Goal: Submit feedback/report problem

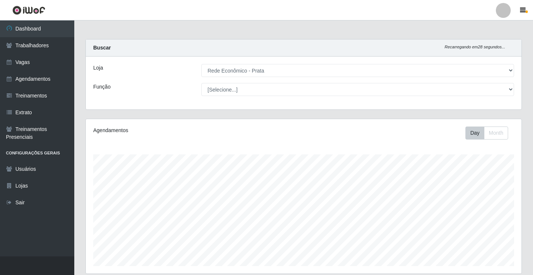
select select "192"
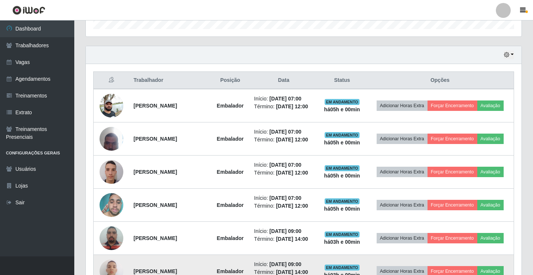
scroll to position [235, 0]
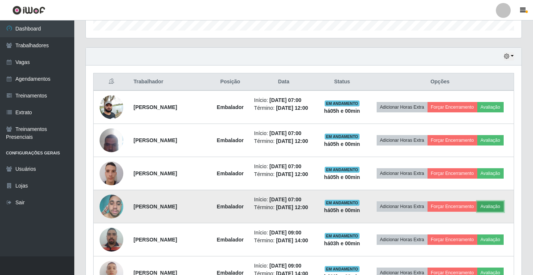
click at [494, 209] on button "Avaliação" at bounding box center [491, 206] width 26 height 10
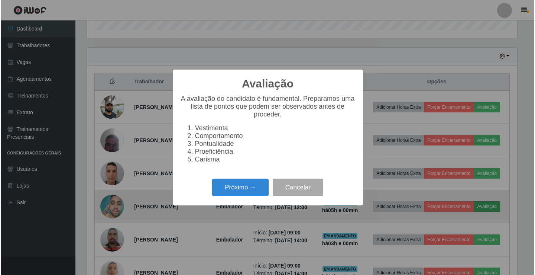
scroll to position [154, 432]
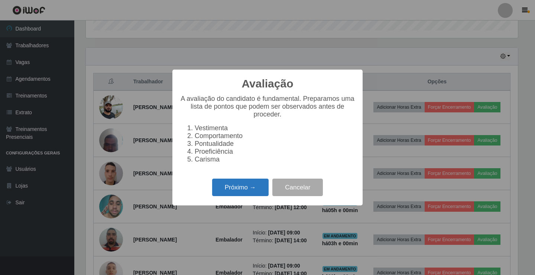
click at [233, 188] on button "Próximo →" at bounding box center [240, 186] width 56 height 17
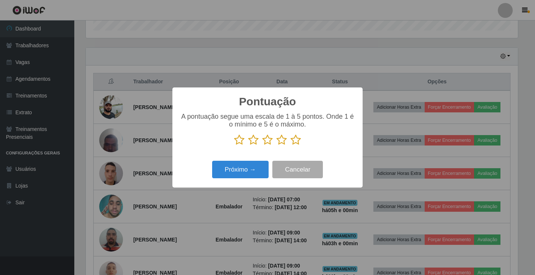
click at [295, 139] on icon at bounding box center [296, 139] width 10 height 11
click at [291, 145] on input "radio" at bounding box center [291, 145] width 0 height 0
click at [250, 171] on button "Próximo →" at bounding box center [240, 169] width 56 height 17
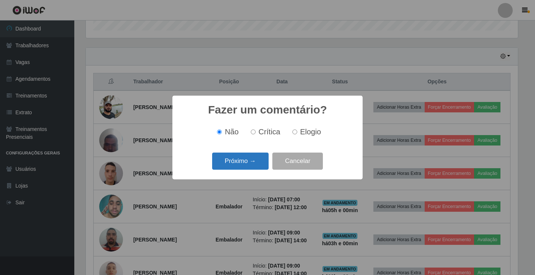
click at [253, 160] on button "Próximo →" at bounding box center [240, 160] width 56 height 17
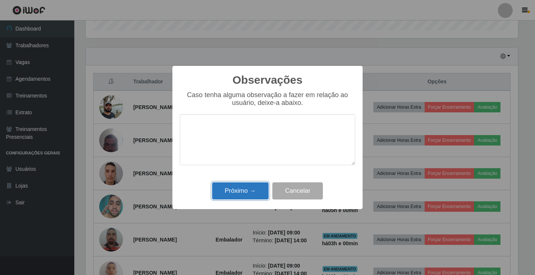
click at [249, 190] on button "Próximo →" at bounding box center [240, 190] width 56 height 17
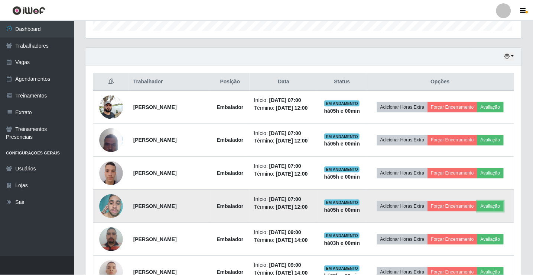
scroll to position [154, 436]
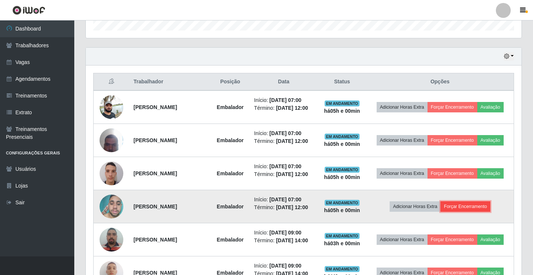
click at [474, 205] on button "Forçar Encerramento" at bounding box center [466, 206] width 50 height 10
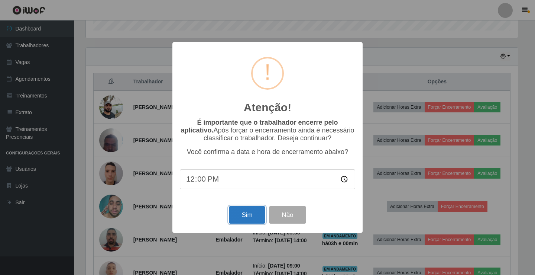
click at [253, 218] on button "Sim" at bounding box center [247, 214] width 36 height 17
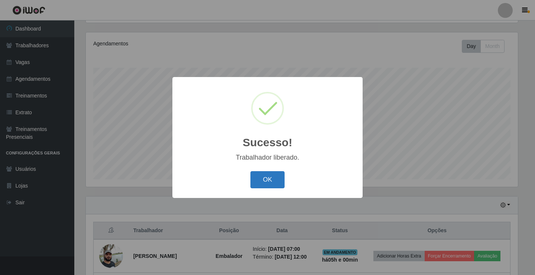
click at [270, 182] on button "OK" at bounding box center [267, 179] width 35 height 17
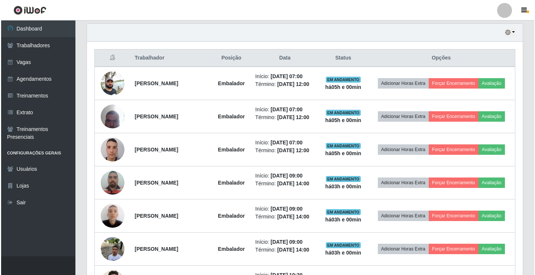
scroll to position [272, 0]
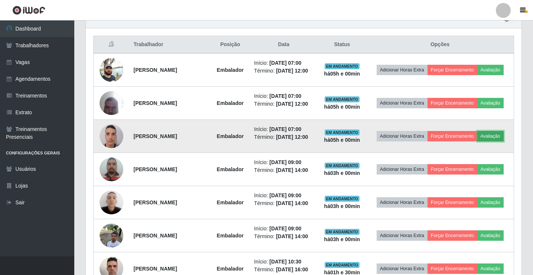
click at [497, 134] on button "Avaliação" at bounding box center [491, 136] width 26 height 10
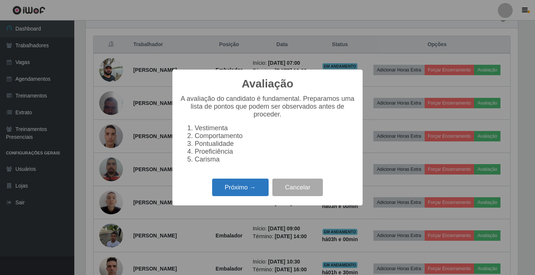
click at [230, 190] on button "Próximo →" at bounding box center [240, 186] width 56 height 17
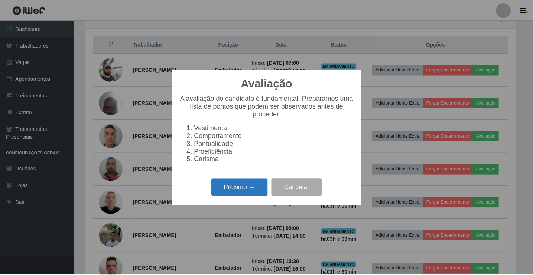
scroll to position [371482, 371204]
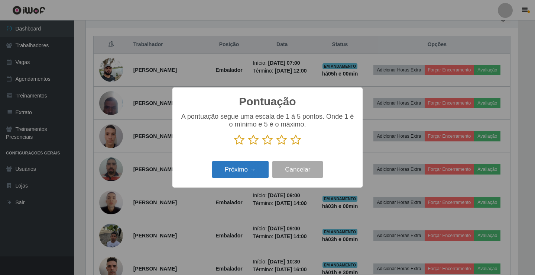
click at [248, 171] on button "Próximo →" at bounding box center [240, 169] width 56 height 17
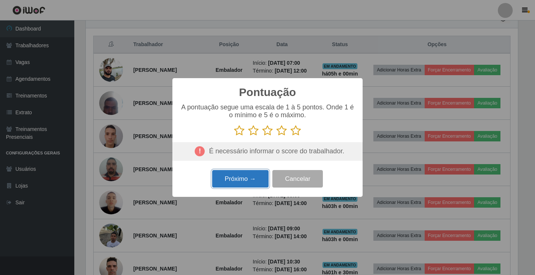
click at [250, 178] on button "Próximo →" at bounding box center [240, 178] width 56 height 17
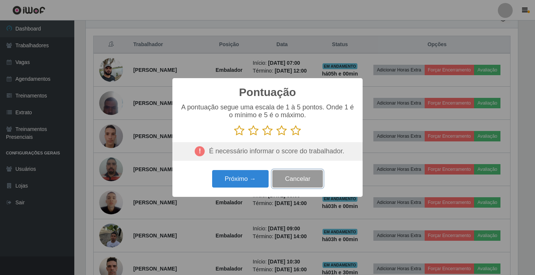
click at [318, 178] on button "Cancelar" at bounding box center [297, 178] width 51 height 17
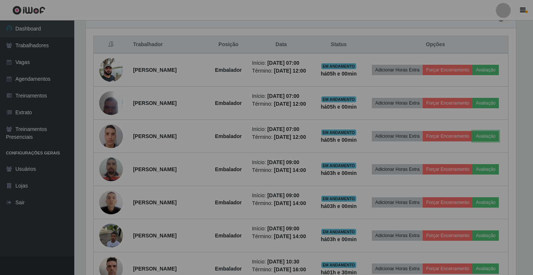
scroll to position [154, 436]
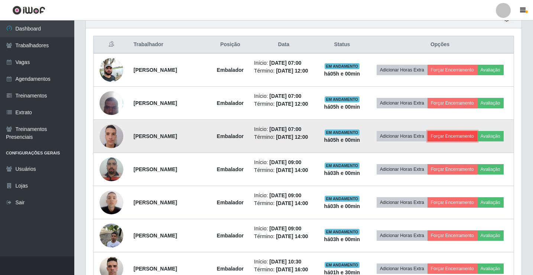
click at [464, 133] on button "Forçar Encerramento" at bounding box center [453, 136] width 50 height 10
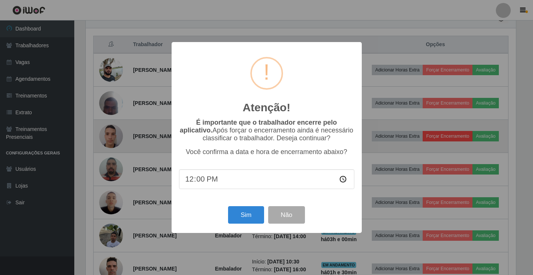
scroll to position [154, 432]
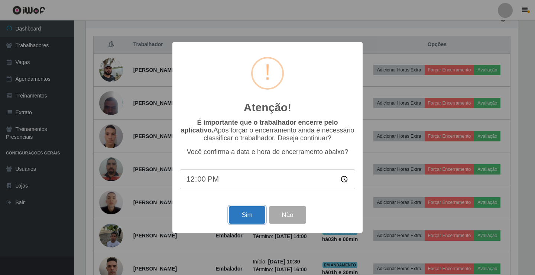
click at [244, 217] on button "Sim" at bounding box center [247, 214] width 36 height 17
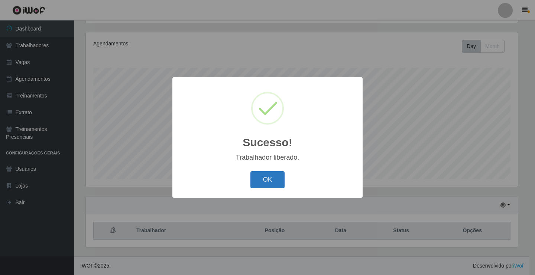
click at [265, 181] on button "OK" at bounding box center [267, 179] width 35 height 17
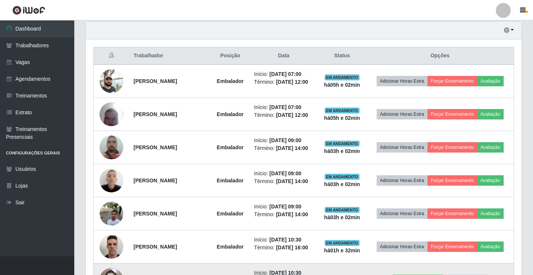
scroll to position [198, 0]
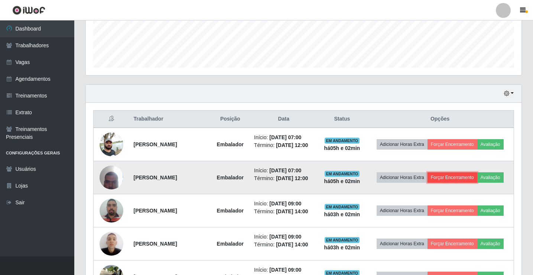
click at [471, 177] on button "Forçar Encerramento" at bounding box center [453, 177] width 50 height 10
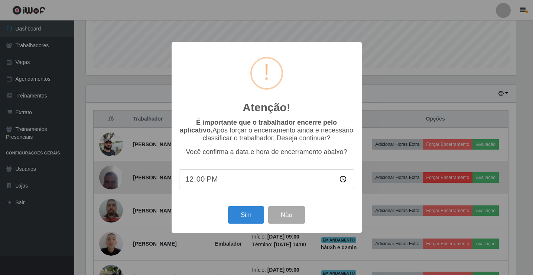
scroll to position [154, 432]
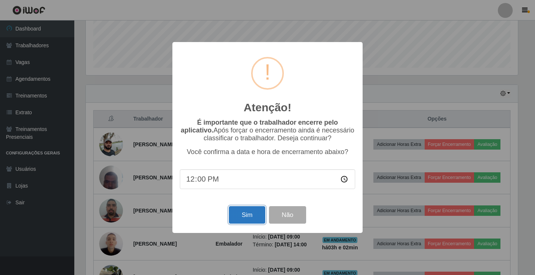
click at [238, 218] on button "Sim" at bounding box center [247, 214] width 36 height 17
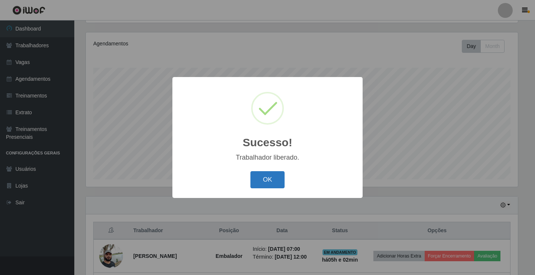
click at [270, 174] on button "OK" at bounding box center [267, 179] width 35 height 17
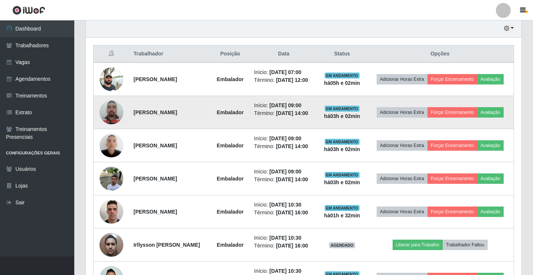
scroll to position [272, 0]
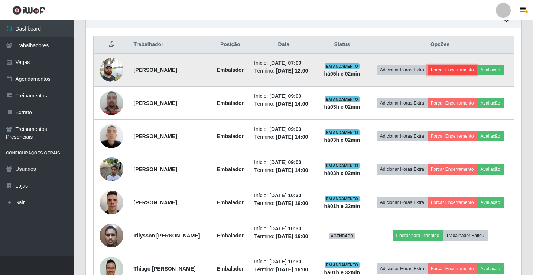
click at [469, 71] on button "Forçar Encerramento" at bounding box center [453, 70] width 50 height 10
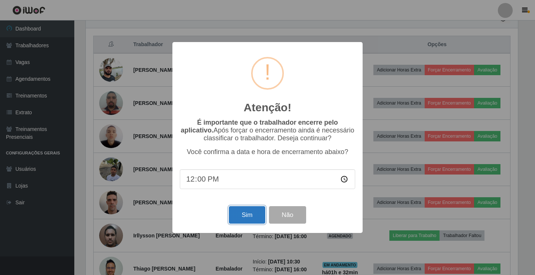
click at [252, 215] on button "Sim" at bounding box center [247, 214] width 36 height 17
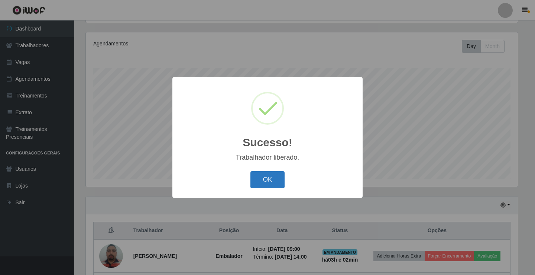
click at [273, 185] on button "OK" at bounding box center [267, 179] width 35 height 17
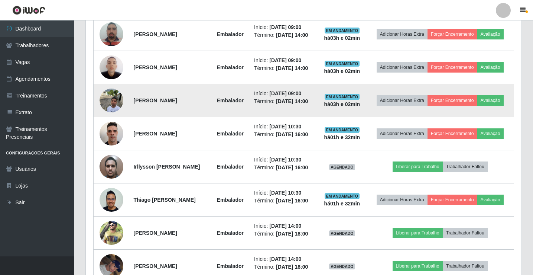
scroll to position [310, 0]
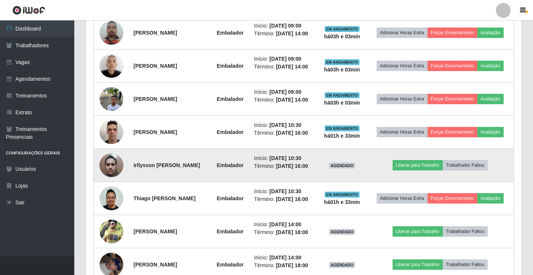
click at [110, 167] on img at bounding box center [112, 165] width 24 height 32
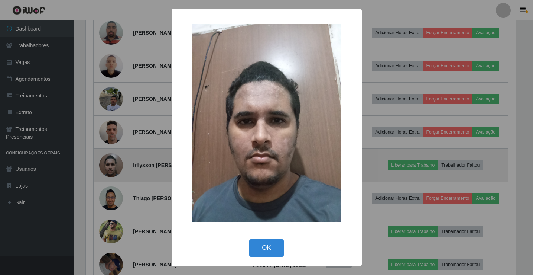
scroll to position [154, 432]
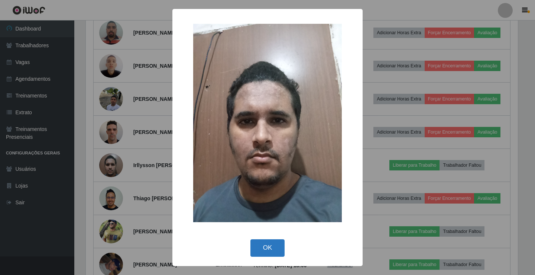
click at [261, 246] on button "OK" at bounding box center [267, 247] width 35 height 17
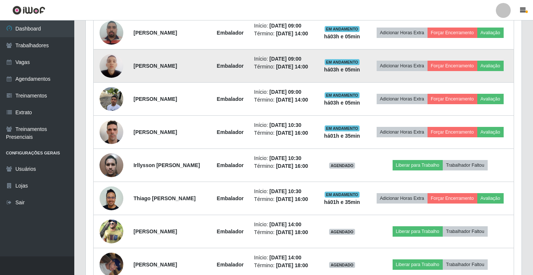
scroll to position [347, 0]
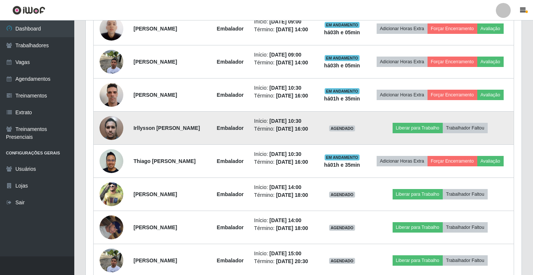
click at [117, 124] on img at bounding box center [112, 128] width 24 height 32
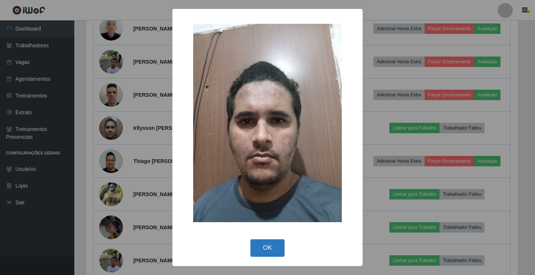
click at [278, 250] on button "OK" at bounding box center [267, 247] width 35 height 17
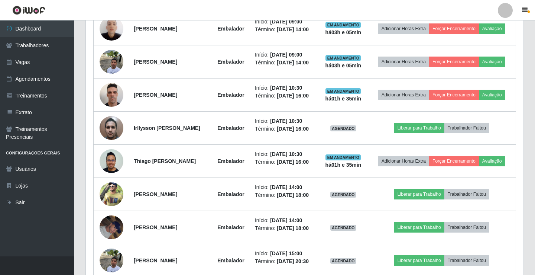
scroll to position [154, 436]
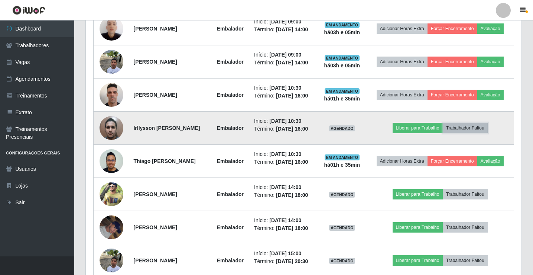
click at [482, 129] on button "Trabalhador Faltou" at bounding box center [465, 128] width 45 height 10
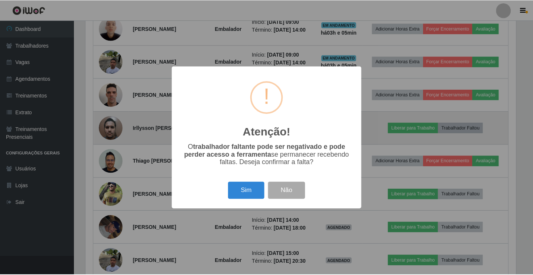
scroll to position [154, 432]
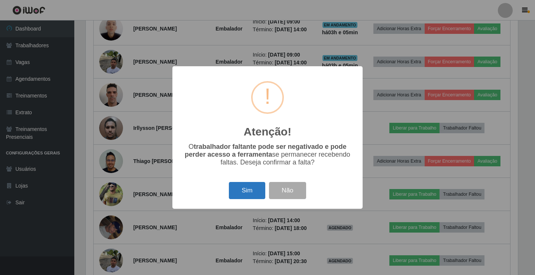
click at [253, 191] on button "Sim" at bounding box center [247, 190] width 36 height 17
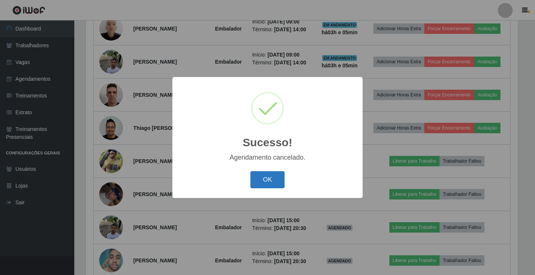
click at [282, 181] on button "OK" at bounding box center [267, 179] width 35 height 17
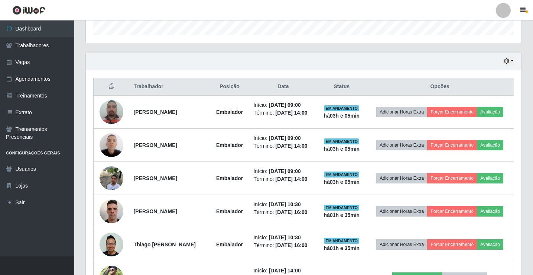
scroll to position [235, 0]
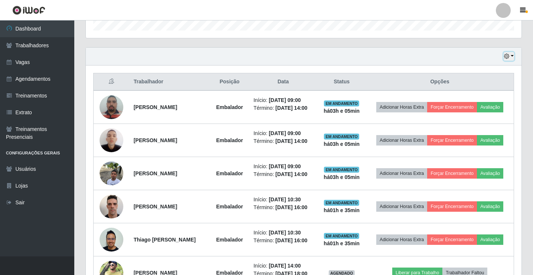
click at [511, 56] on button "button" at bounding box center [509, 56] width 10 height 9
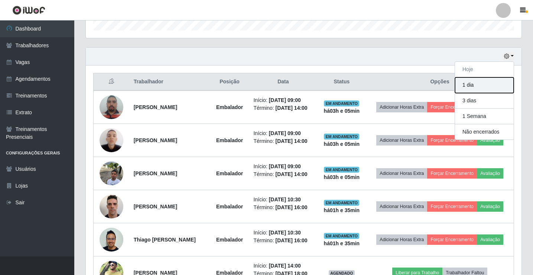
click at [479, 88] on button "1 dia" at bounding box center [484, 85] width 59 height 16
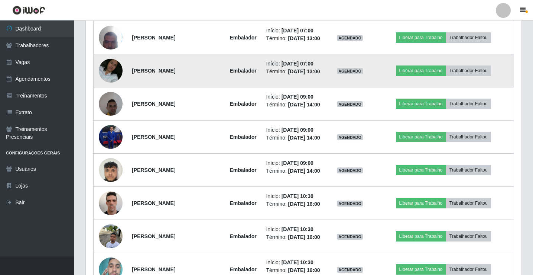
scroll to position [979, 0]
